Goal: Task Accomplishment & Management: Complete application form

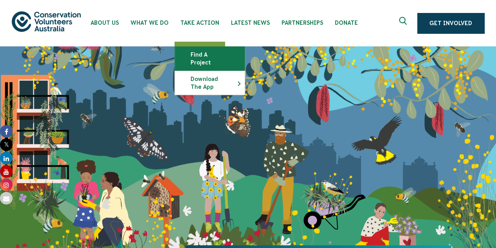
click at [197, 55] on link "Find a project" at bounding box center [210, 59] width 70 height 24
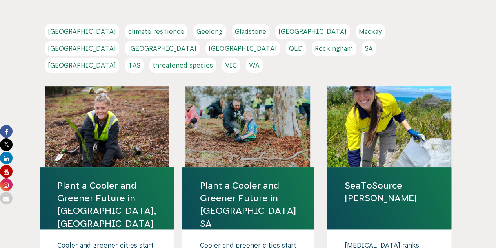
scroll to position [175, 0]
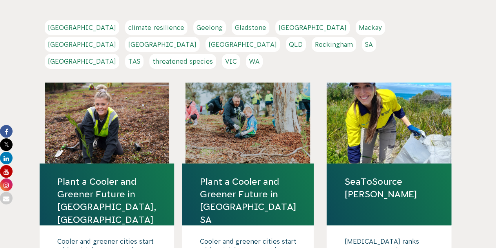
click at [66, 29] on link "[GEOGRAPHIC_DATA]" at bounding box center [82, 27] width 75 height 15
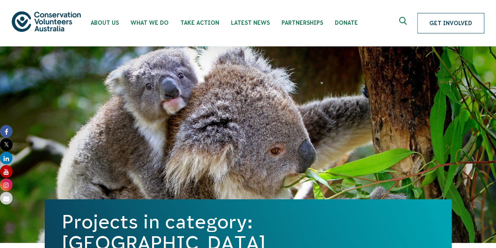
click at [433, 22] on link "Get Involved" at bounding box center [450, 23] width 67 height 20
